Goal: Register for event/course

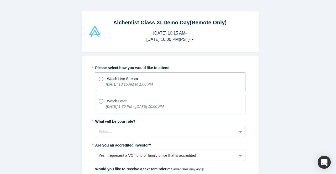
click at [99, 79] on icon at bounding box center [101, 79] width 5 height 5
click at [0, 0] on input "Watch Live Stream [DATE] 10:15 AM to 1:00 PM" at bounding box center [0, 0] width 0 height 0
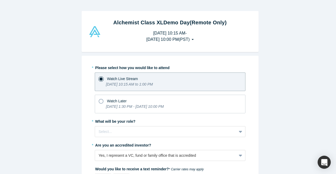
scroll to position [26, 0]
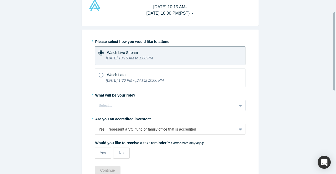
click at [102, 104] on div at bounding box center [166, 106] width 134 height 7
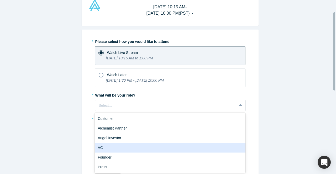
click at [103, 146] on div "VC" at bounding box center [170, 148] width 150 height 10
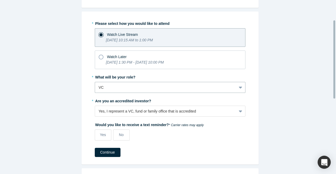
scroll to position [52, 0]
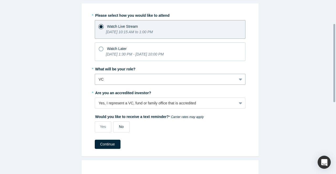
click at [119, 129] on div "No" at bounding box center [121, 127] width 5 height 6
click at [0, 0] on input "No" at bounding box center [0, 0] width 0 height 0
click at [107, 144] on button "Continue" at bounding box center [108, 144] width 26 height 9
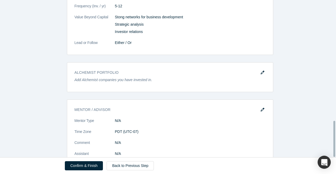
scroll to position [530, 0]
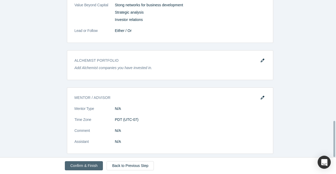
click at [87, 165] on button "Confirm & Finish" at bounding box center [84, 166] width 38 height 9
